Goal: Task Accomplishment & Management: Manage account settings

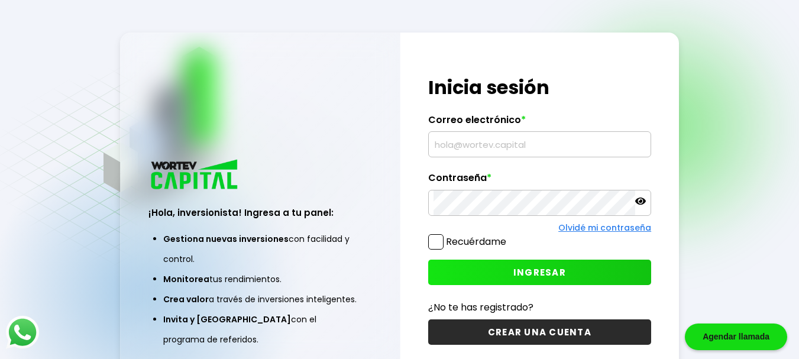
type input "[EMAIL_ADDRESS][DOMAIN_NAME]"
click at [440, 241] on span at bounding box center [435, 241] width 15 height 15
click at [509, 236] on input "Recuérdame" at bounding box center [509, 236] width 0 height 0
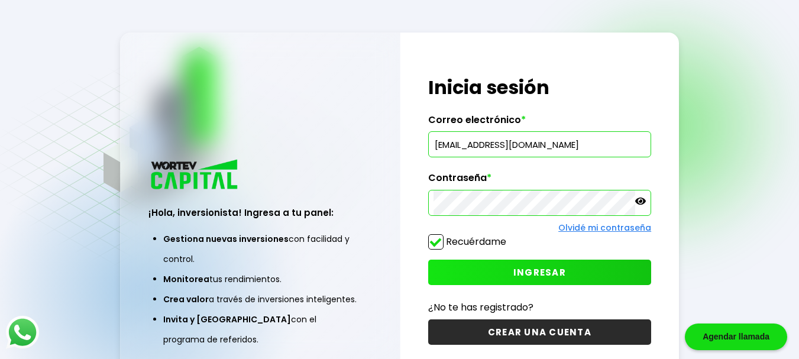
click at [531, 268] on span "INGRESAR" at bounding box center [539, 272] width 53 height 12
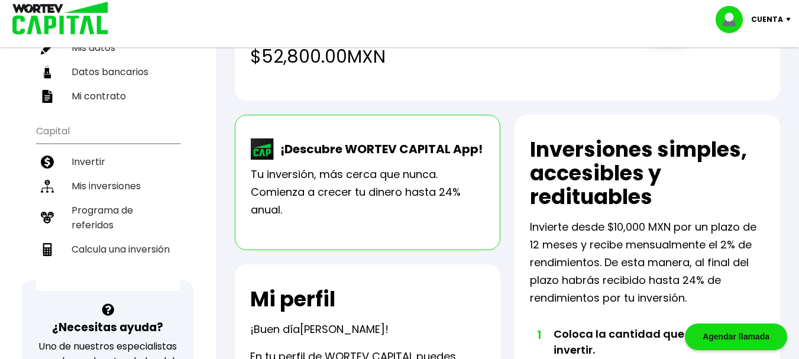
scroll to position [176, 0]
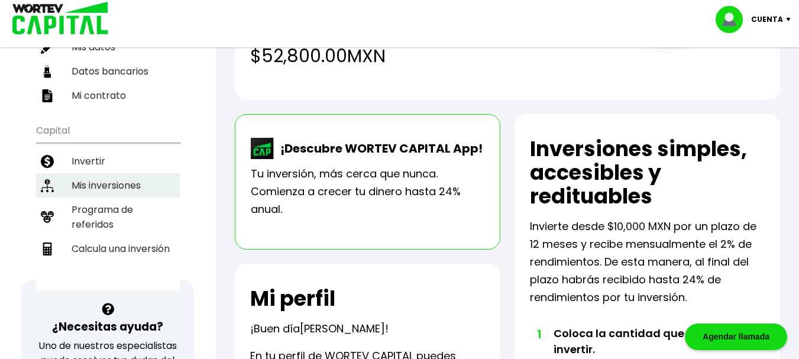
click at [118, 193] on li "Mis inversiones" at bounding box center [108, 185] width 144 height 24
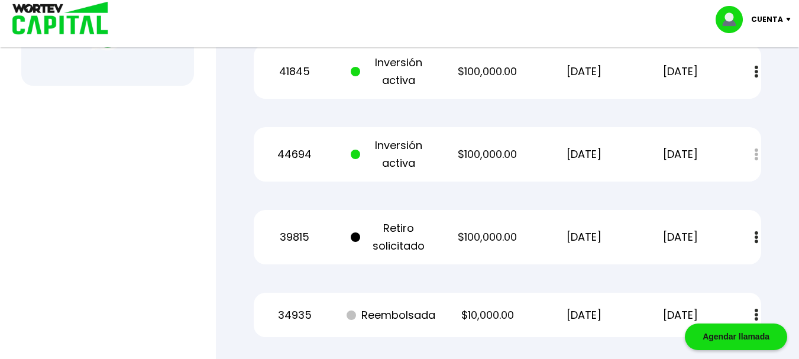
scroll to position [583, 0]
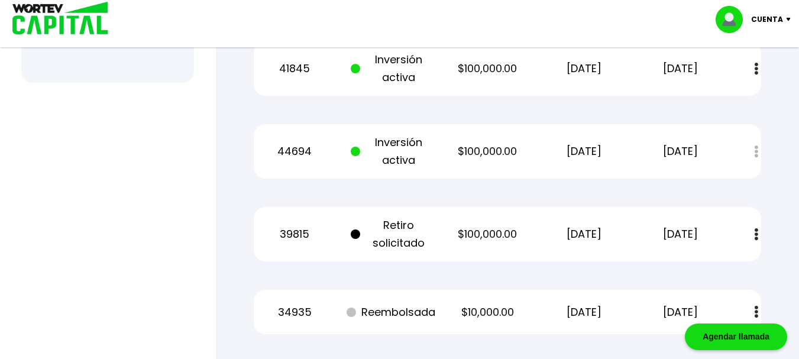
click at [761, 237] on button at bounding box center [756, 234] width 17 height 25
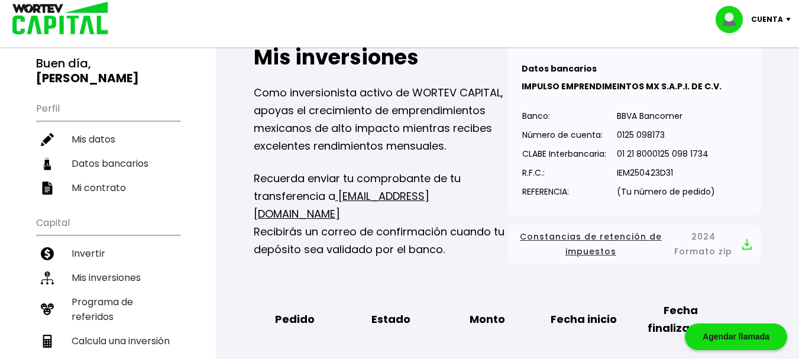
scroll to position [0, 0]
